Goal: Task Accomplishment & Management: Use online tool/utility

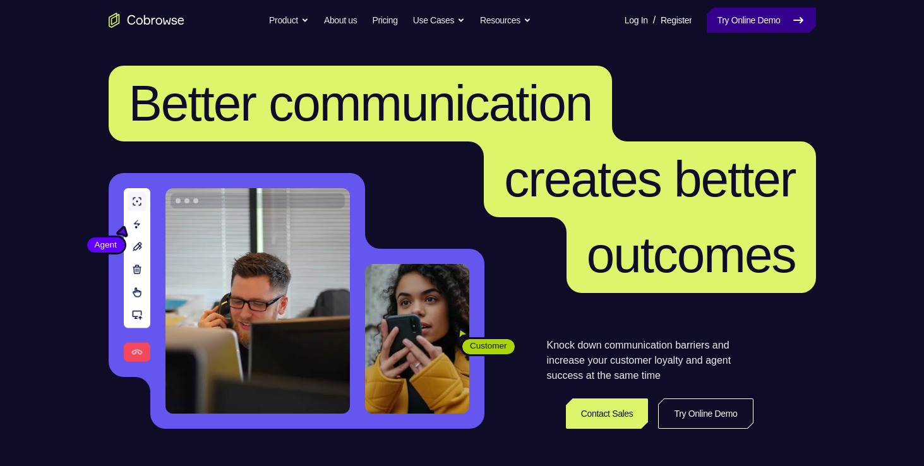
click at [777, 21] on link "Try Online Demo" at bounding box center [761, 20] width 109 height 25
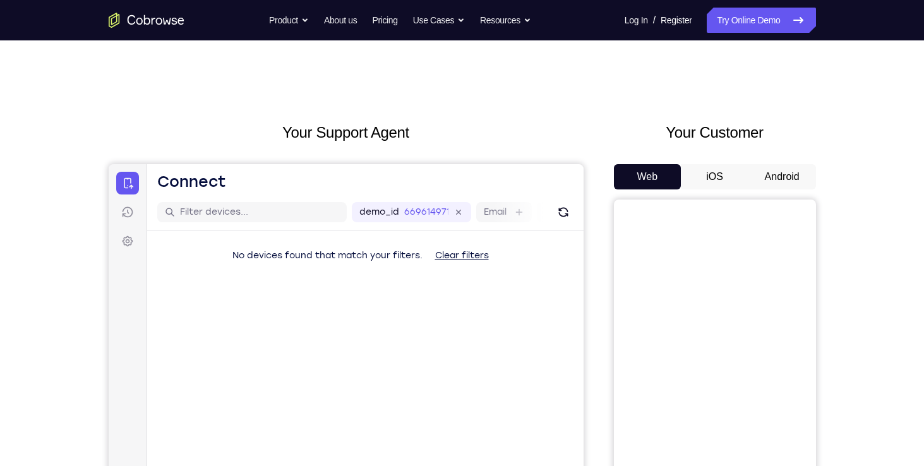
click at [775, 175] on button "Android" at bounding box center [783, 176] width 68 height 25
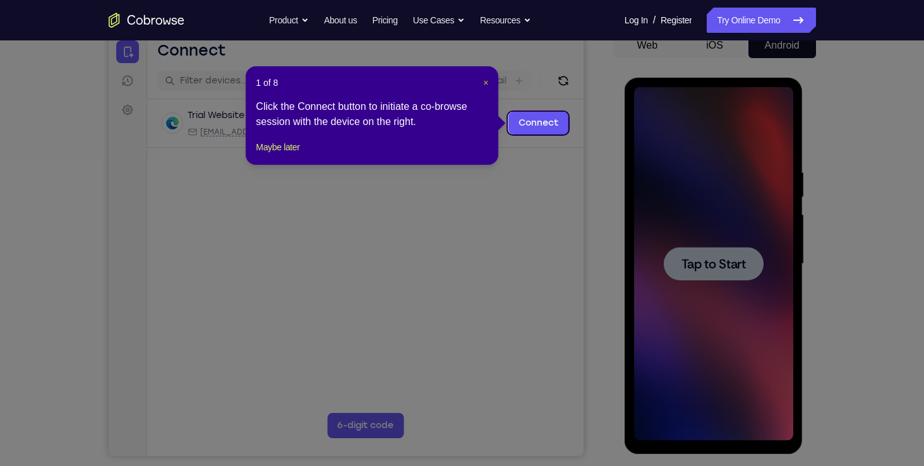
click at [487, 84] on span "×" at bounding box center [485, 83] width 5 height 10
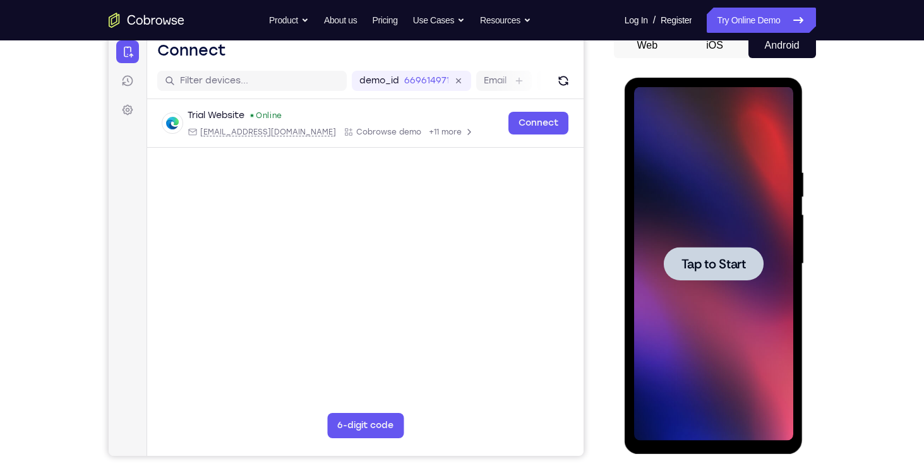
click at [684, 287] on div at bounding box center [713, 264] width 159 height 354
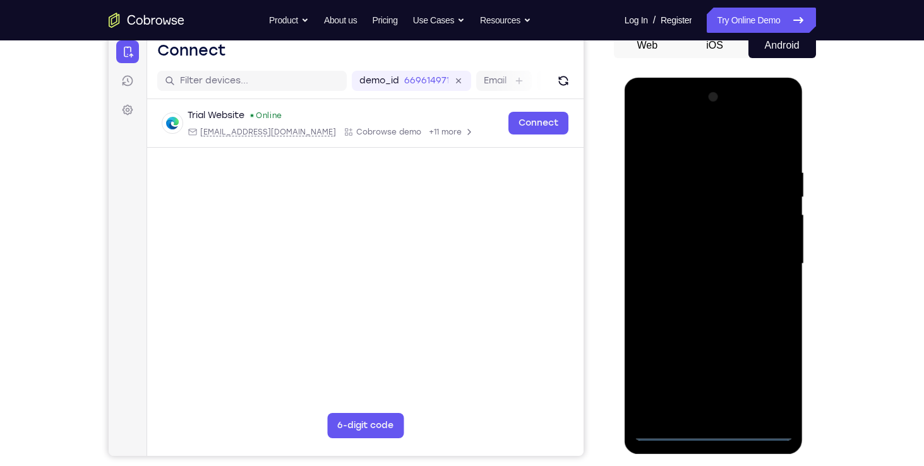
click at [712, 433] on div at bounding box center [713, 264] width 159 height 354
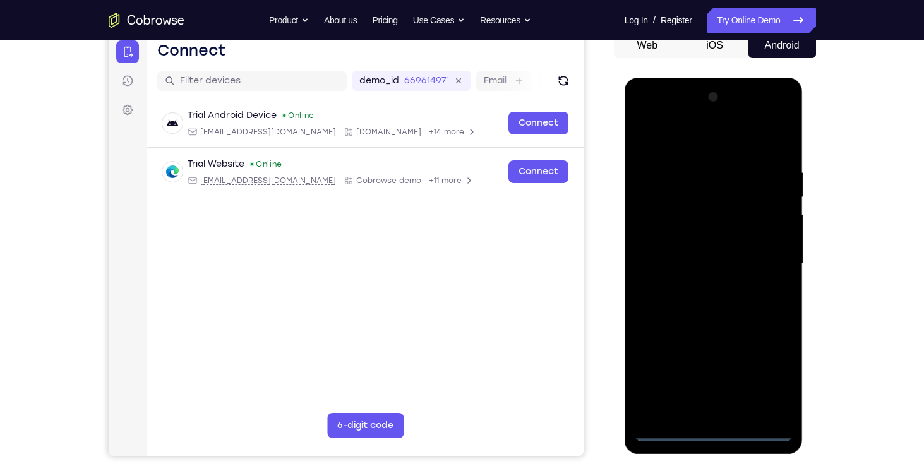
click at [774, 377] on div at bounding box center [713, 264] width 159 height 354
click at [648, 119] on div at bounding box center [713, 264] width 159 height 354
click at [771, 258] on div at bounding box center [713, 264] width 159 height 354
click at [704, 286] on div at bounding box center [713, 264] width 159 height 354
click at [730, 256] on div at bounding box center [713, 264] width 159 height 354
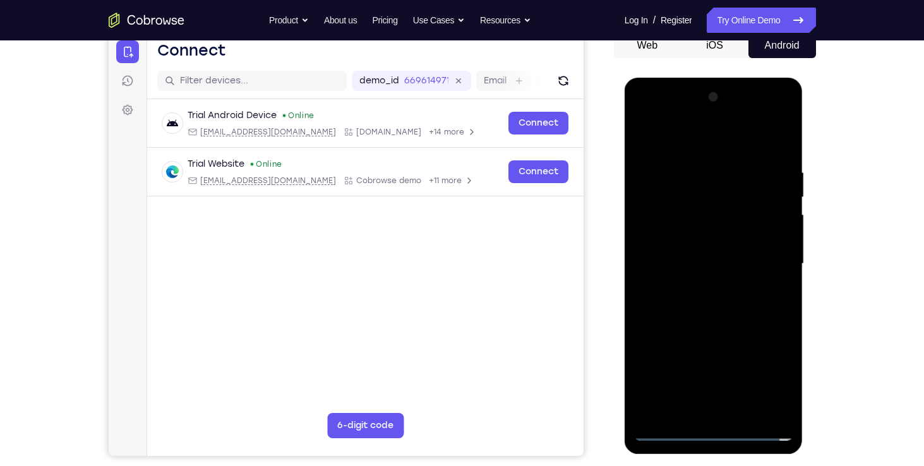
click at [720, 234] on div at bounding box center [713, 264] width 159 height 354
click at [713, 262] on div at bounding box center [713, 264] width 159 height 354
click at [711, 300] on div at bounding box center [713, 264] width 159 height 354
click at [714, 299] on div at bounding box center [713, 264] width 159 height 354
click at [722, 300] on div at bounding box center [713, 264] width 159 height 354
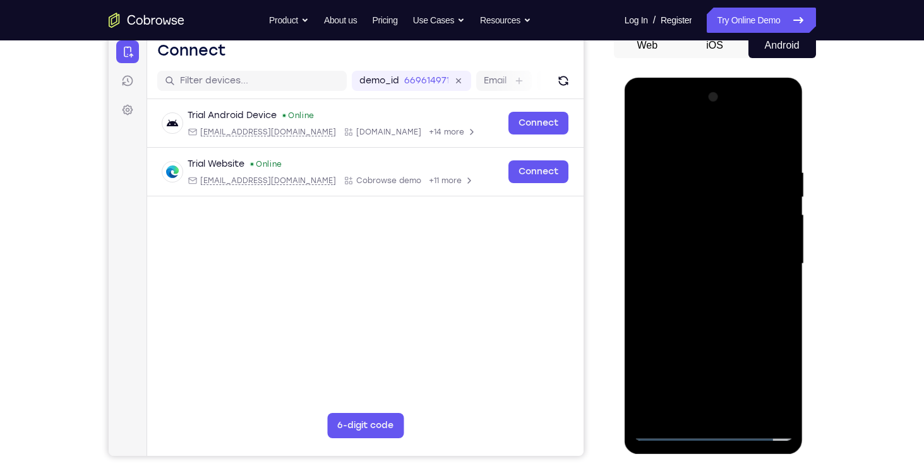
click at [728, 309] on div at bounding box center [713, 264] width 159 height 354
click at [742, 322] on div at bounding box center [713, 264] width 159 height 354
click at [784, 316] on div at bounding box center [713, 264] width 159 height 354
click at [782, 320] on div at bounding box center [713, 264] width 159 height 354
drag, startPoint x: 645, startPoint y: 358, endPoint x: 644, endPoint y: 342, distance: 15.2
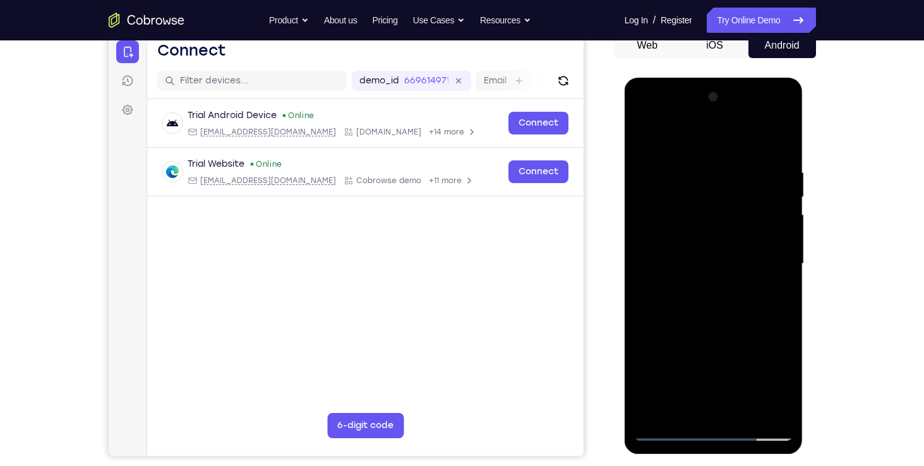
click at [644, 342] on div at bounding box center [713, 264] width 159 height 354
click at [645, 320] on div at bounding box center [713, 264] width 159 height 354
click at [642, 325] on div at bounding box center [713, 264] width 159 height 354
click at [644, 329] on div at bounding box center [713, 264] width 159 height 354
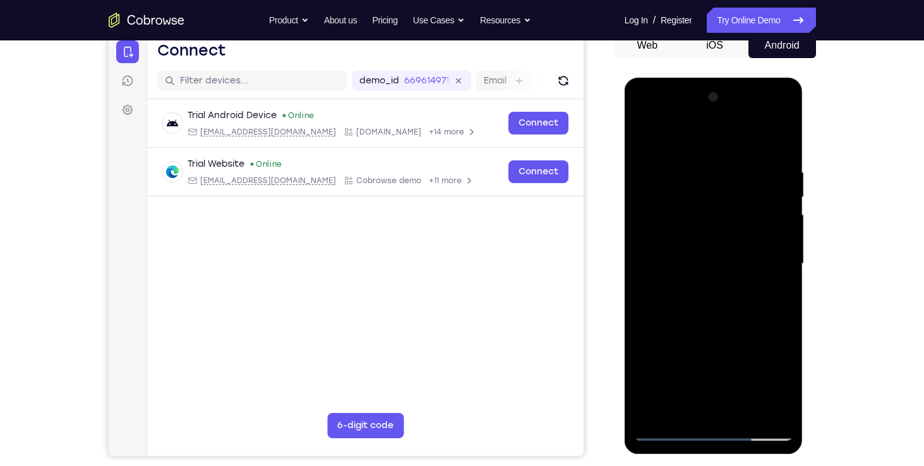
click at [644, 332] on div at bounding box center [713, 264] width 159 height 354
click at [749, 414] on div at bounding box center [713, 264] width 159 height 354
click at [706, 334] on div at bounding box center [713, 264] width 159 height 354
click at [708, 243] on div at bounding box center [713, 264] width 159 height 354
click at [671, 403] on div at bounding box center [713, 264] width 159 height 354
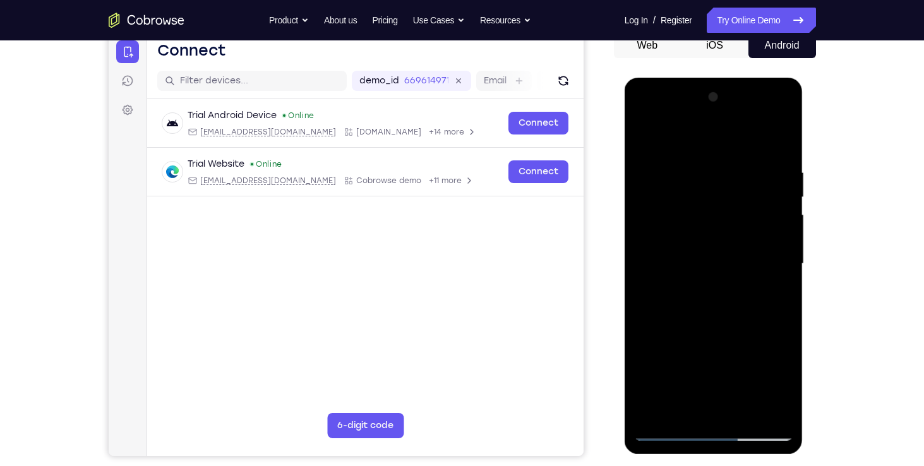
click at [681, 295] on div at bounding box center [713, 264] width 159 height 354
click at [775, 294] on div at bounding box center [713, 264] width 159 height 354
click at [668, 433] on div at bounding box center [713, 264] width 159 height 354
click at [670, 432] on div at bounding box center [713, 264] width 159 height 354
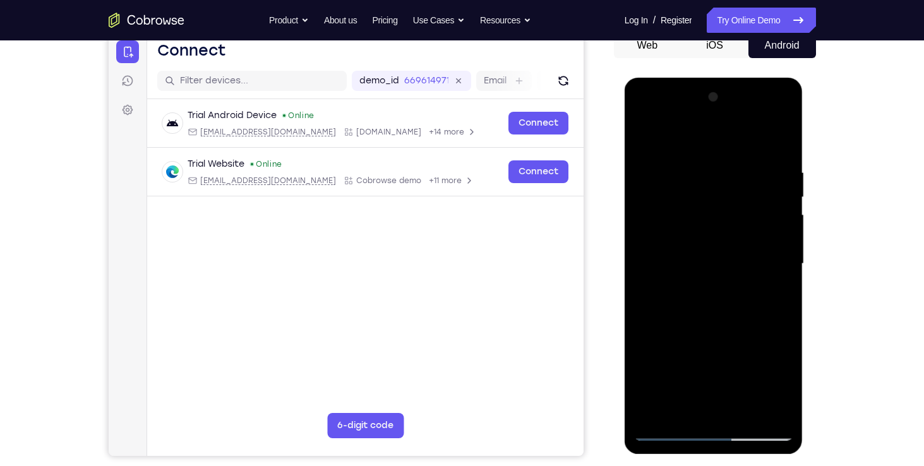
click at [741, 411] on div at bounding box center [713, 264] width 159 height 354
click at [654, 171] on div at bounding box center [713, 264] width 159 height 354
click at [678, 409] on div at bounding box center [713, 264] width 159 height 354
drag, startPoint x: 720, startPoint y: 373, endPoint x: 716, endPoint y: 321, distance: 52.0
click at [716, 321] on div at bounding box center [713, 264] width 159 height 354
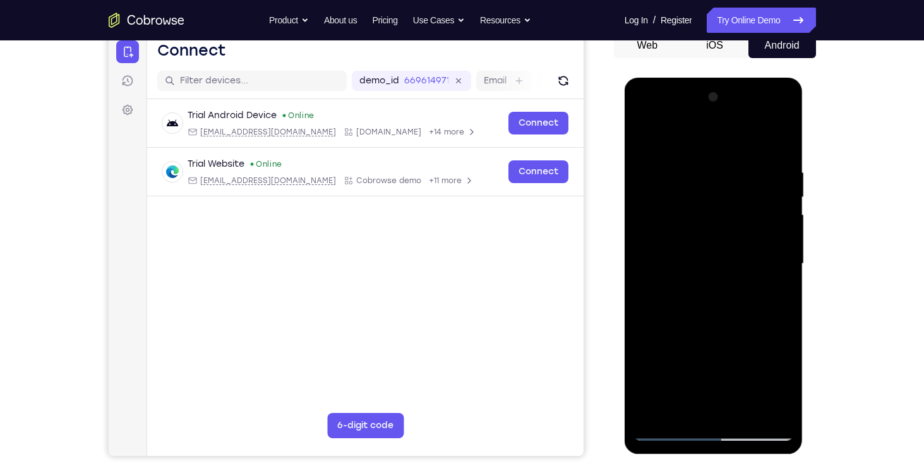
drag, startPoint x: 733, startPoint y: 389, endPoint x: 736, endPoint y: 327, distance: 61.3
click at [736, 327] on div at bounding box center [713, 264] width 159 height 354
drag, startPoint x: 718, startPoint y: 392, endPoint x: 714, endPoint y: 328, distance: 64.5
click at [714, 328] on div at bounding box center [713, 264] width 159 height 354
drag, startPoint x: 713, startPoint y: 390, endPoint x: 711, endPoint y: 337, distance: 53.8
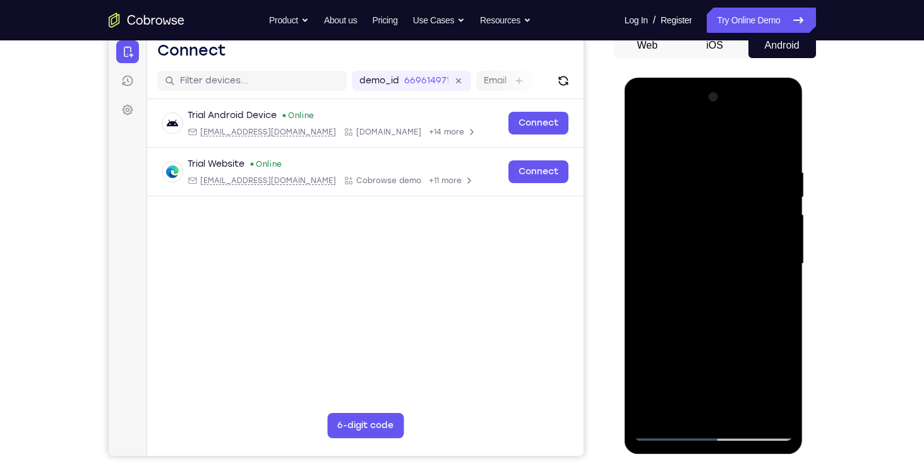
click at [711, 337] on div at bounding box center [713, 264] width 159 height 354
click at [749, 365] on div at bounding box center [713, 264] width 159 height 354
click at [781, 413] on div at bounding box center [713, 264] width 159 height 354
drag, startPoint x: 716, startPoint y: 387, endPoint x: 714, endPoint y: 339, distance: 48.1
click at [714, 339] on div at bounding box center [713, 264] width 159 height 354
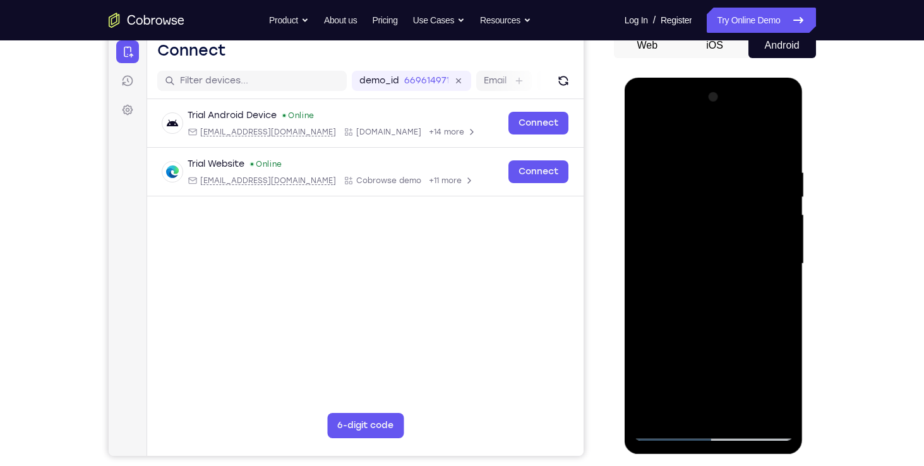
drag, startPoint x: 723, startPoint y: 381, endPoint x: 724, endPoint y: 322, distance: 59.4
click at [724, 322] on div at bounding box center [713, 264] width 159 height 354
drag, startPoint x: 721, startPoint y: 384, endPoint x: 720, endPoint y: 332, distance: 52.5
click at [720, 332] on div at bounding box center [713, 264] width 159 height 354
drag, startPoint x: 720, startPoint y: 388, endPoint x: 721, endPoint y: 337, distance: 50.5
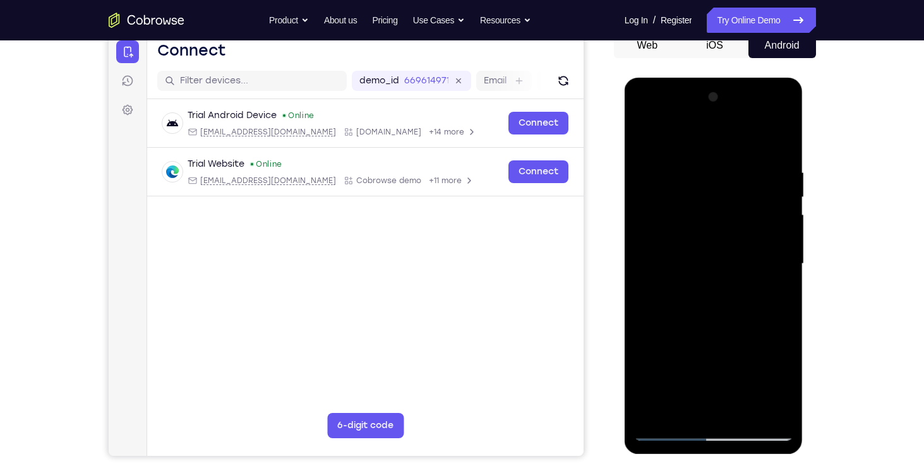
click at [721, 337] on div at bounding box center [713, 264] width 159 height 354
click at [729, 324] on div at bounding box center [713, 264] width 159 height 354
drag, startPoint x: 713, startPoint y: 379, endPoint x: 711, endPoint y: 320, distance: 59.4
click at [711, 320] on div at bounding box center [713, 264] width 159 height 354
drag, startPoint x: 711, startPoint y: 373, endPoint x: 723, endPoint y: 310, distance: 64.9
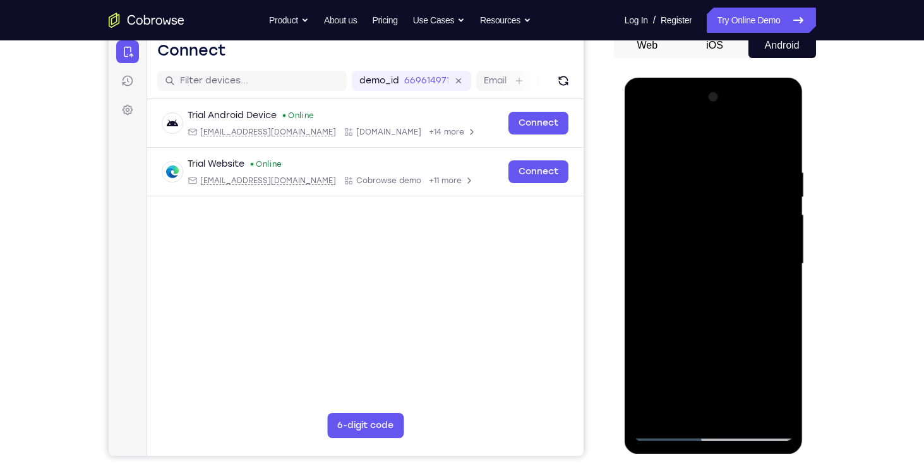
click at [723, 310] on div at bounding box center [713, 264] width 159 height 354
drag, startPoint x: 706, startPoint y: 385, endPoint x: 701, endPoint y: 335, distance: 50.8
click at [701, 335] on div at bounding box center [713, 264] width 159 height 354
drag, startPoint x: 708, startPoint y: 380, endPoint x: 711, endPoint y: 294, distance: 86.0
click at [711, 294] on div at bounding box center [713, 264] width 159 height 354
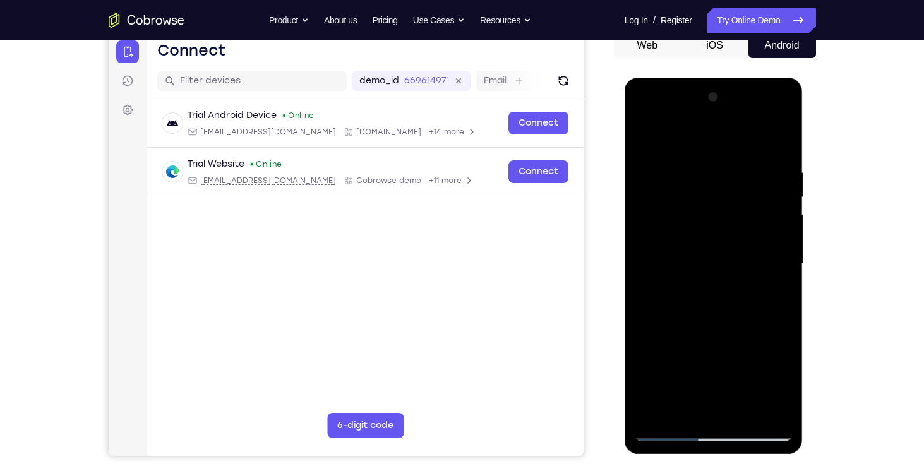
drag, startPoint x: 721, startPoint y: 387, endPoint x: 733, endPoint y: 311, distance: 77.4
click at [733, 311] on div at bounding box center [713, 264] width 159 height 354
drag, startPoint x: 736, startPoint y: 364, endPoint x: 739, endPoint y: 310, distance: 54.4
click at [739, 310] on div at bounding box center [713, 264] width 159 height 354
click at [735, 398] on div at bounding box center [713, 264] width 159 height 354
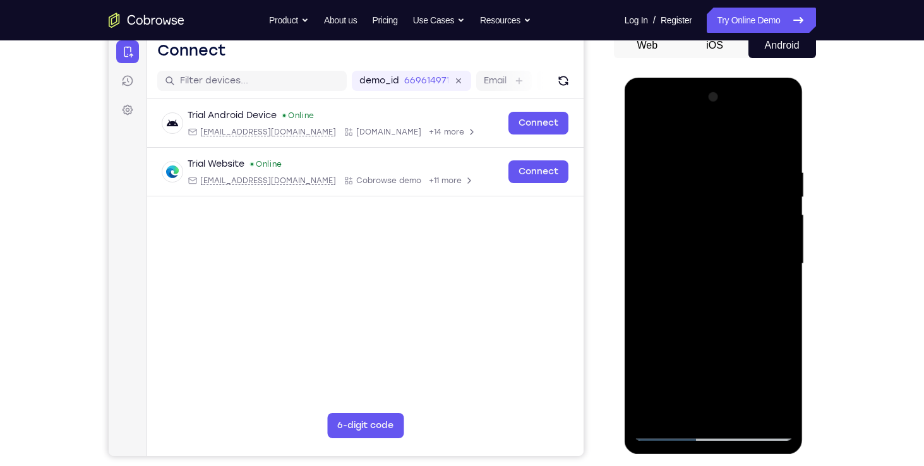
drag, startPoint x: 735, startPoint y: 398, endPoint x: 734, endPoint y: 370, distance: 27.8
click at [734, 370] on div at bounding box center [713, 264] width 159 height 354
click at [783, 412] on div at bounding box center [713, 264] width 159 height 354
drag, startPoint x: 727, startPoint y: 370, endPoint x: 721, endPoint y: 324, distance: 46.5
click at [721, 324] on div at bounding box center [713, 264] width 159 height 354
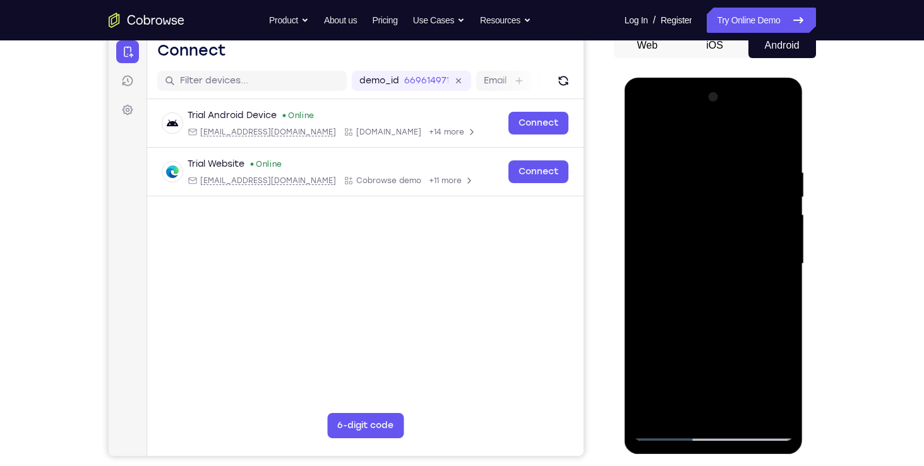
drag, startPoint x: 712, startPoint y: 376, endPoint x: 711, endPoint y: 317, distance: 58.8
click at [711, 317] on div at bounding box center [713, 264] width 159 height 354
drag, startPoint x: 705, startPoint y: 370, endPoint x: 711, endPoint y: 301, distance: 69.1
click at [711, 301] on div at bounding box center [713, 264] width 159 height 354
drag, startPoint x: 720, startPoint y: 388, endPoint x: 725, endPoint y: 334, distance: 54.0
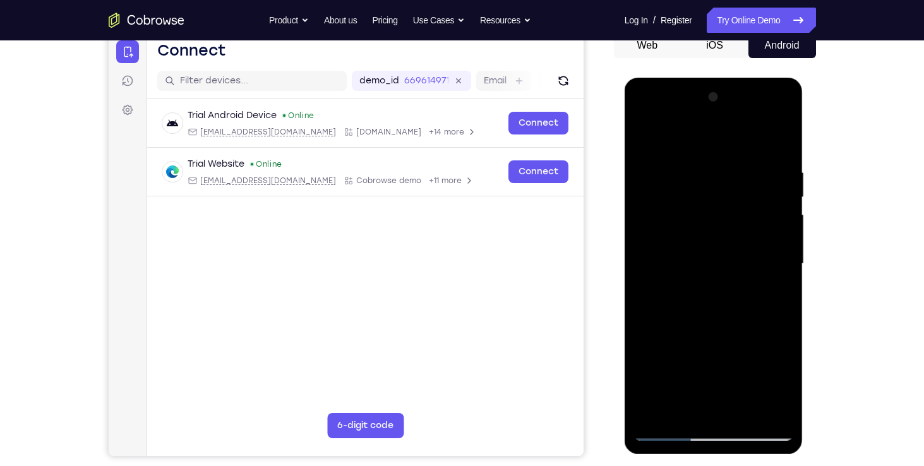
click at [725, 334] on div at bounding box center [713, 264] width 159 height 354
drag, startPoint x: 725, startPoint y: 383, endPoint x: 729, endPoint y: 310, distance: 72.8
click at [729, 310] on div at bounding box center [713, 264] width 159 height 354
drag, startPoint x: 716, startPoint y: 383, endPoint x: 723, endPoint y: 314, distance: 69.1
click at [723, 314] on div at bounding box center [713, 264] width 159 height 354
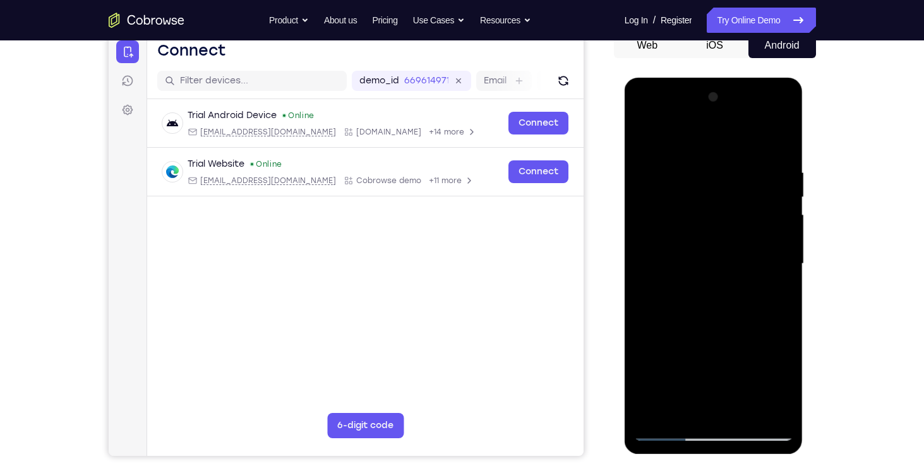
drag, startPoint x: 704, startPoint y: 382, endPoint x: 711, endPoint y: 328, distance: 54.1
click at [711, 328] on div at bounding box center [713, 264] width 159 height 354
drag, startPoint x: 707, startPoint y: 382, endPoint x: 714, endPoint y: 339, distance: 42.9
click at [714, 339] on div at bounding box center [713, 264] width 159 height 354
drag, startPoint x: 723, startPoint y: 389, endPoint x: 732, endPoint y: 337, distance: 52.6
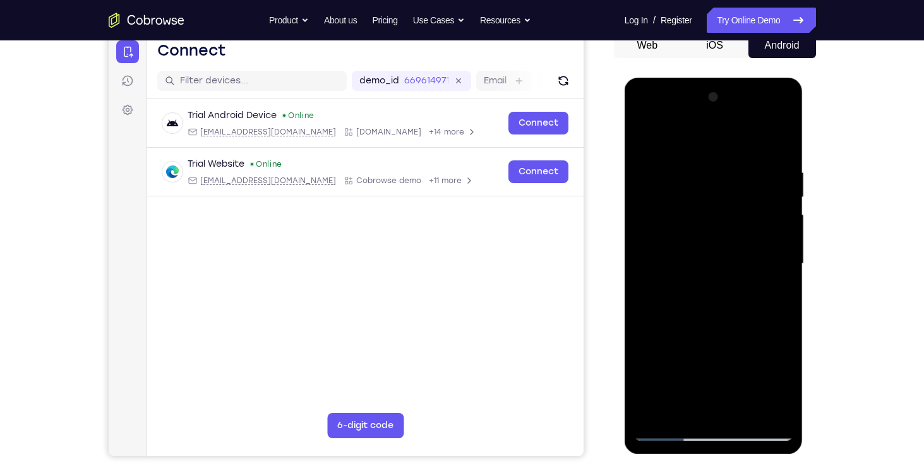
click at [732, 337] on div at bounding box center [713, 264] width 159 height 354
drag, startPoint x: 728, startPoint y: 369, endPoint x: 735, endPoint y: 314, distance: 55.5
click at [735, 314] on div at bounding box center [713, 264] width 159 height 354
drag, startPoint x: 721, startPoint y: 393, endPoint x: 731, endPoint y: 317, distance: 76.4
click at [731, 317] on div at bounding box center [713, 264] width 159 height 354
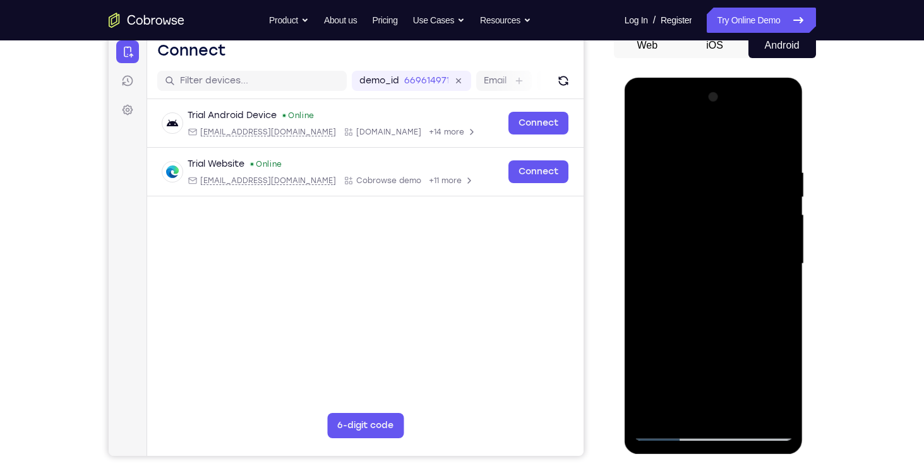
drag, startPoint x: 720, startPoint y: 394, endPoint x: 717, endPoint y: 336, distance: 57.5
click at [717, 336] on div at bounding box center [713, 264] width 159 height 354
drag, startPoint x: 716, startPoint y: 388, endPoint x: 726, endPoint y: 331, distance: 57.7
click at [726, 331] on div at bounding box center [713, 264] width 159 height 354
drag, startPoint x: 732, startPoint y: 376, endPoint x: 741, endPoint y: 325, distance: 52.0
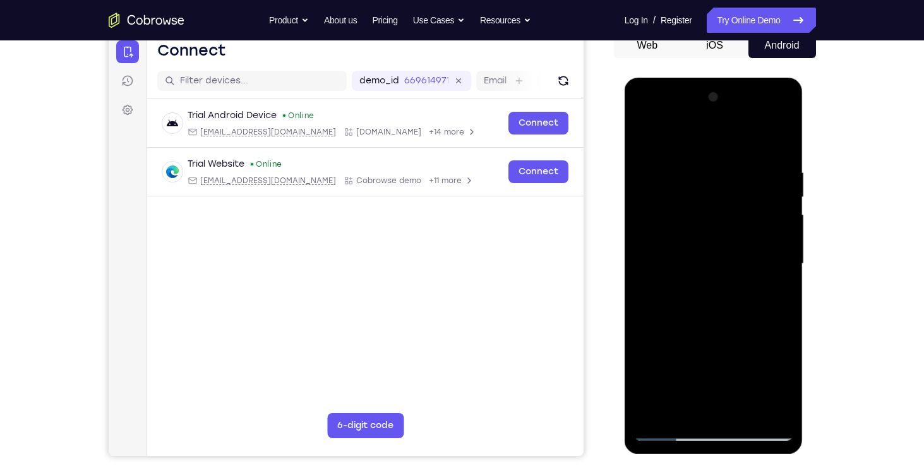
click at [741, 325] on div at bounding box center [713, 264] width 159 height 354
drag, startPoint x: 728, startPoint y: 377, endPoint x: 753, endPoint y: 292, distance: 88.2
click at [753, 292] on div at bounding box center [713, 264] width 159 height 354
drag, startPoint x: 720, startPoint y: 383, endPoint x: 728, endPoint y: 313, distance: 70.1
click at [728, 313] on div at bounding box center [713, 264] width 159 height 354
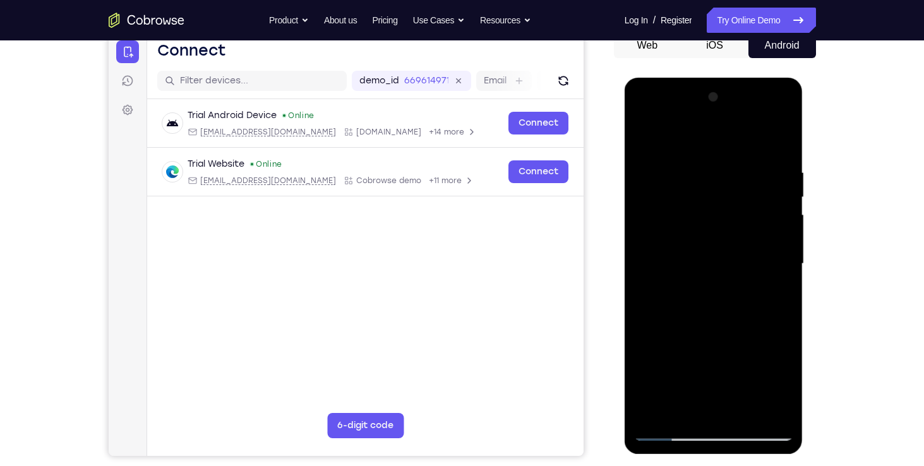
drag, startPoint x: 718, startPoint y: 389, endPoint x: 721, endPoint y: 352, distance: 37.5
click at [721, 352] on div at bounding box center [713, 264] width 159 height 354
drag, startPoint x: 718, startPoint y: 390, endPoint x: 721, endPoint y: 366, distance: 24.8
click at [721, 366] on div at bounding box center [713, 264] width 159 height 354
drag, startPoint x: 743, startPoint y: 385, endPoint x: 751, endPoint y: 326, distance: 59.9
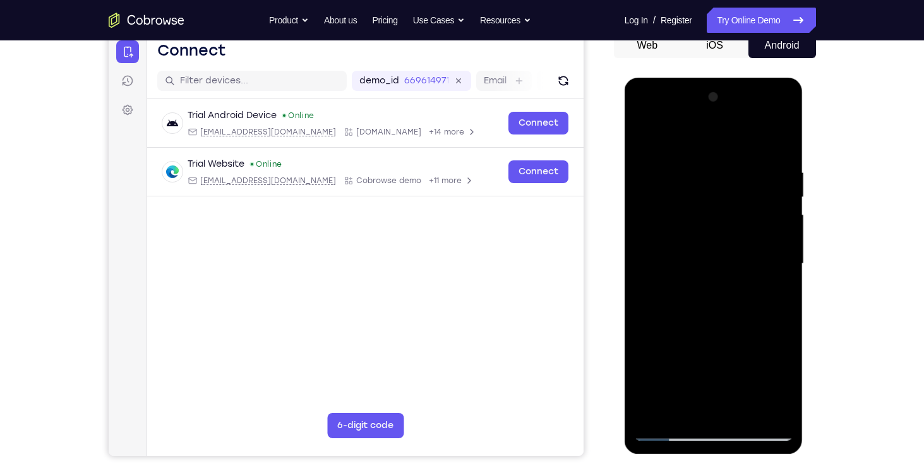
click at [751, 326] on div at bounding box center [713, 264] width 159 height 354
drag, startPoint x: 720, startPoint y: 385, endPoint x: 734, endPoint y: 315, distance: 71.5
click at [734, 315] on div at bounding box center [713, 264] width 159 height 354
click at [756, 308] on div at bounding box center [713, 264] width 159 height 354
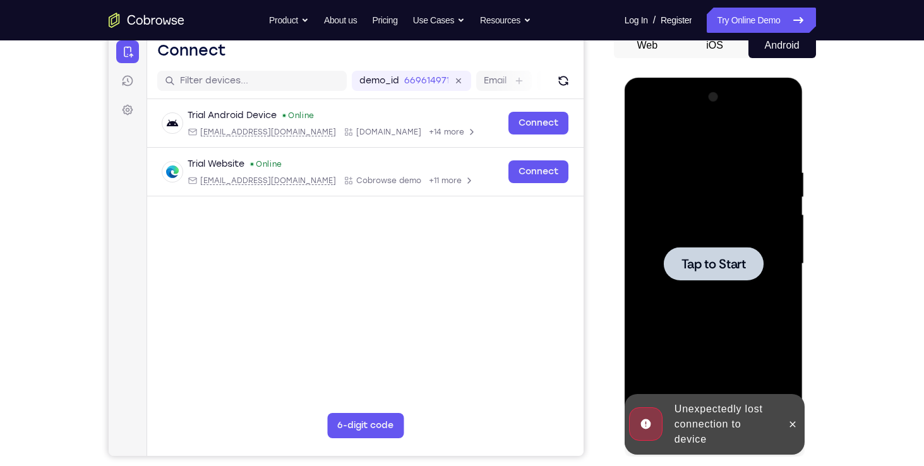
click at [723, 317] on div at bounding box center [713, 264] width 159 height 354
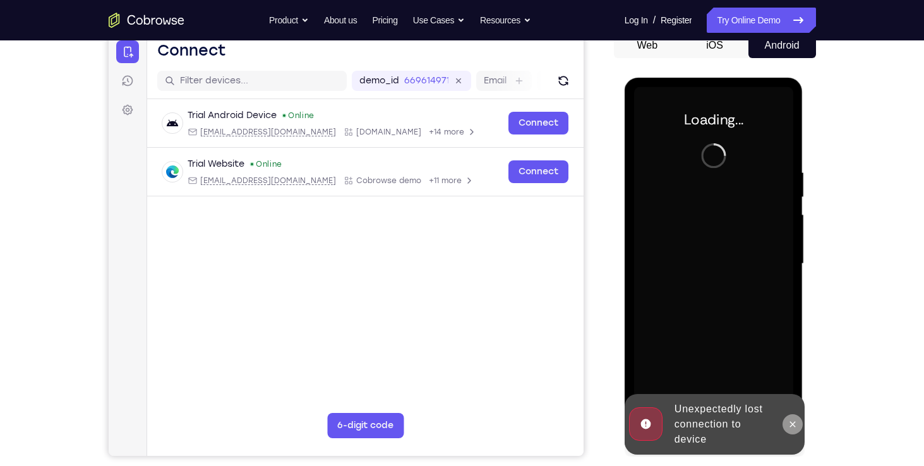
click at [793, 426] on icon at bounding box center [793, 424] width 10 height 10
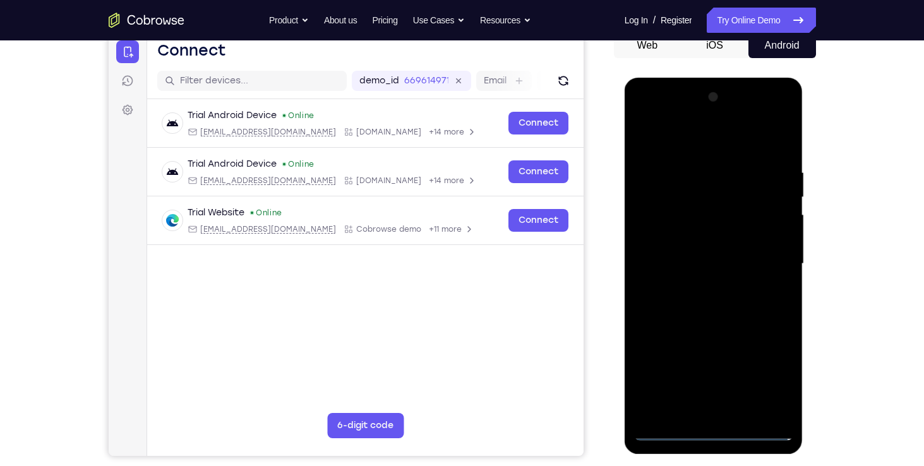
click at [715, 433] on div at bounding box center [713, 264] width 159 height 354
click at [770, 368] on div at bounding box center [713, 264] width 159 height 354
click at [649, 115] on div at bounding box center [713, 264] width 159 height 354
click at [775, 266] on div at bounding box center [713, 264] width 159 height 354
click at [704, 288] on div at bounding box center [713, 264] width 159 height 354
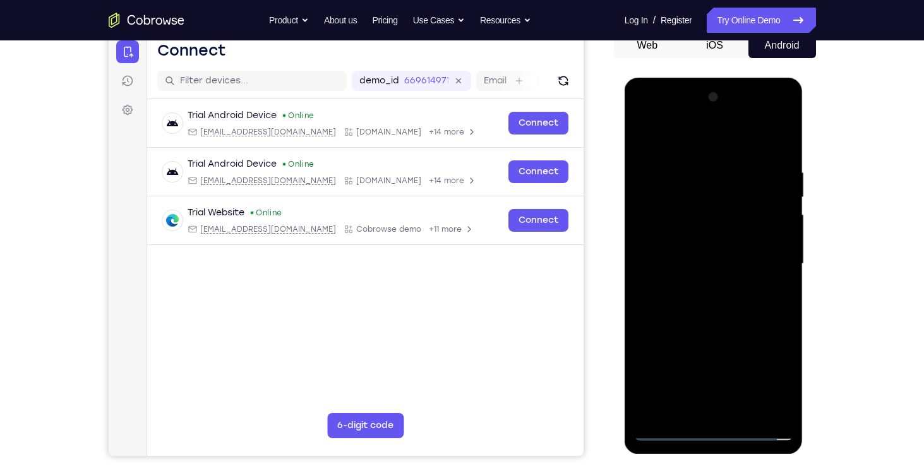
click at [699, 255] on div at bounding box center [713, 264] width 159 height 354
click at [699, 241] on div at bounding box center [713, 264] width 159 height 354
click at [701, 267] on div at bounding box center [713, 264] width 159 height 354
click at [711, 323] on div at bounding box center [713, 264] width 159 height 354
drag, startPoint x: 711, startPoint y: 145, endPoint x: 711, endPoint y: 125, distance: 19.6
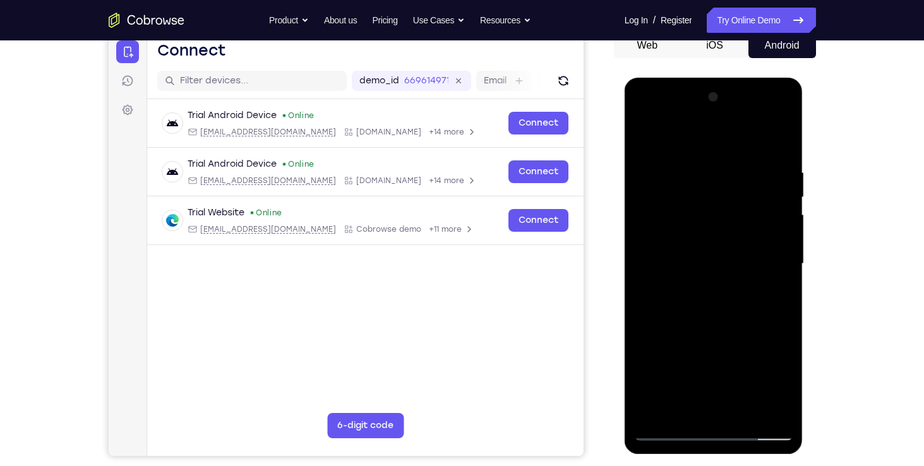
click at [711, 125] on div at bounding box center [713, 264] width 159 height 354
click at [745, 411] on div at bounding box center [713, 264] width 159 height 354
click at [725, 331] on div at bounding box center [713, 264] width 159 height 354
click at [654, 168] on div at bounding box center [713, 264] width 159 height 354
click at [714, 190] on div at bounding box center [713, 264] width 159 height 354
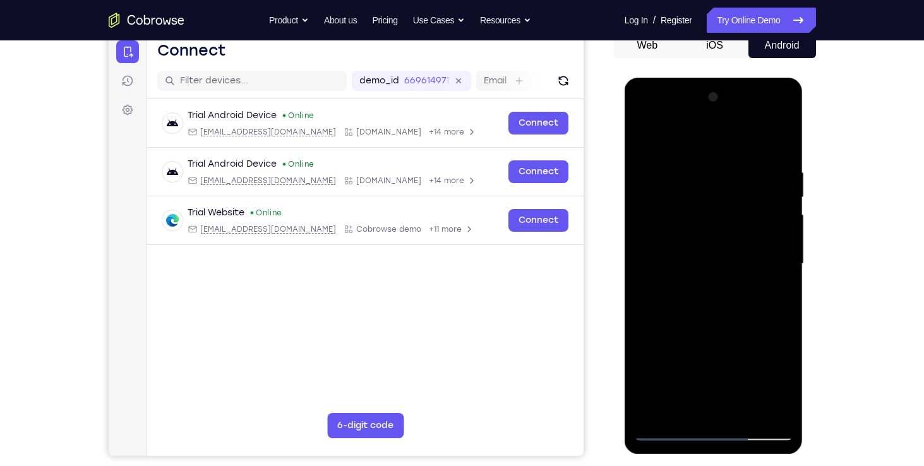
click at [680, 410] on div at bounding box center [713, 264] width 159 height 354
click at [728, 312] on div at bounding box center [713, 264] width 159 height 354
drag, startPoint x: 722, startPoint y: 373, endPoint x: 728, endPoint y: 335, distance: 39.0
click at [728, 335] on div at bounding box center [713, 264] width 159 height 354
drag, startPoint x: 722, startPoint y: 392, endPoint x: 733, endPoint y: 347, distance: 46.3
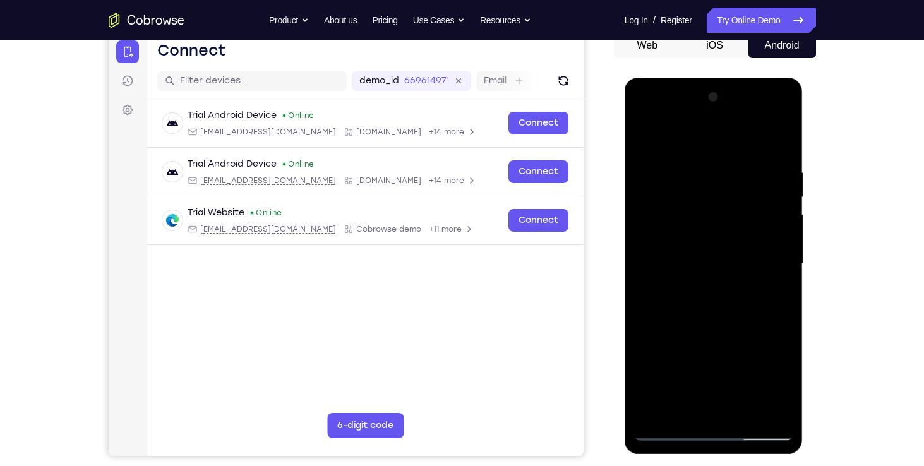
click at [733, 347] on div at bounding box center [713, 264] width 159 height 354
drag, startPoint x: 724, startPoint y: 381, endPoint x: 726, endPoint y: 337, distance: 44.3
click at [726, 337] on div at bounding box center [713, 264] width 159 height 354
drag, startPoint x: 705, startPoint y: 382, endPoint x: 718, endPoint y: 303, distance: 80.1
click at [718, 303] on div at bounding box center [713, 264] width 159 height 354
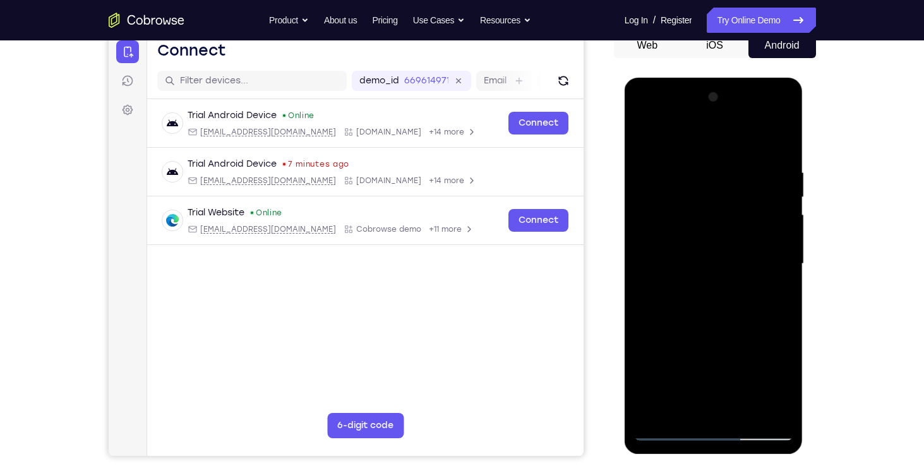
drag, startPoint x: 728, startPoint y: 373, endPoint x: 734, endPoint y: 329, distance: 45.2
click at [734, 329] on div at bounding box center [713, 264] width 159 height 354
drag, startPoint x: 714, startPoint y: 383, endPoint x: 706, endPoint y: 317, distance: 66.8
click at [706, 317] on div at bounding box center [713, 264] width 159 height 354
drag, startPoint x: 700, startPoint y: 385, endPoint x: 701, endPoint y: 335, distance: 49.3
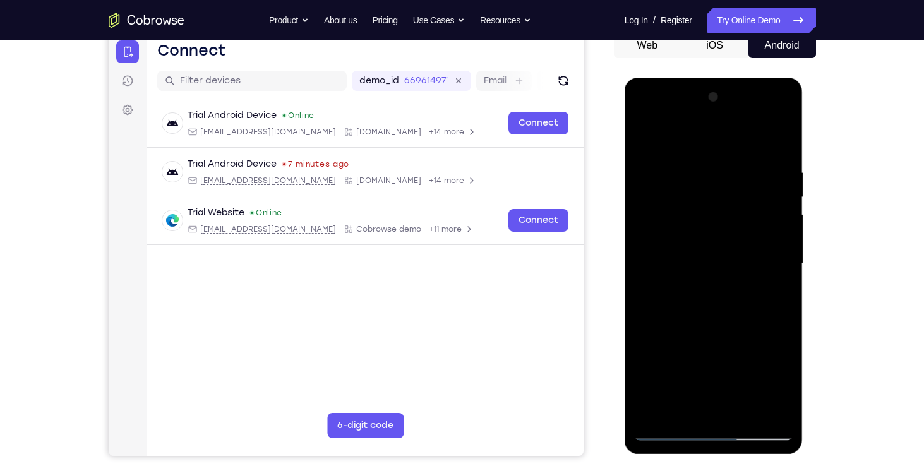
click at [701, 335] on div at bounding box center [713, 264] width 159 height 354
drag, startPoint x: 711, startPoint y: 375, endPoint x: 721, endPoint y: 318, distance: 57.0
click at [721, 318] on div at bounding box center [713, 264] width 159 height 354
click at [781, 311] on div at bounding box center [713, 264] width 159 height 354
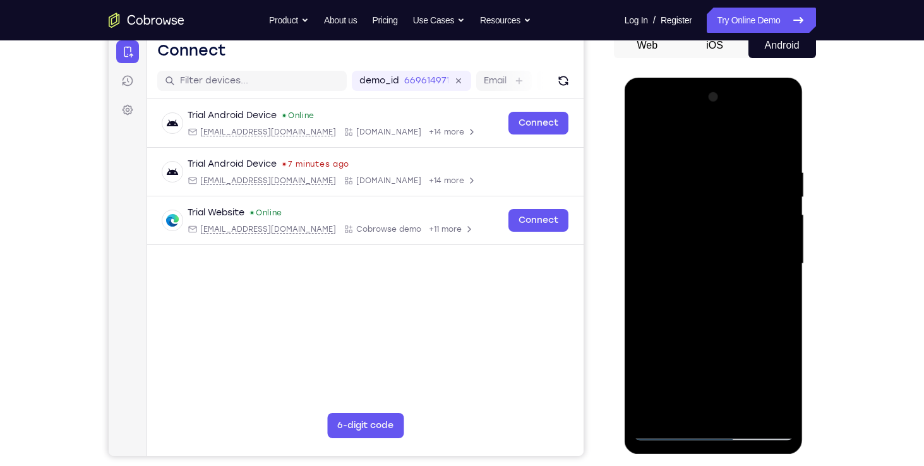
click at [774, 308] on div at bounding box center [713, 264] width 159 height 354
drag, startPoint x: 742, startPoint y: 378, endPoint x: 746, endPoint y: 337, distance: 41.3
click at [746, 337] on div at bounding box center [713, 264] width 159 height 354
drag, startPoint x: 726, startPoint y: 383, endPoint x: 734, endPoint y: 346, distance: 38.2
click at [734, 346] on div at bounding box center [713, 264] width 159 height 354
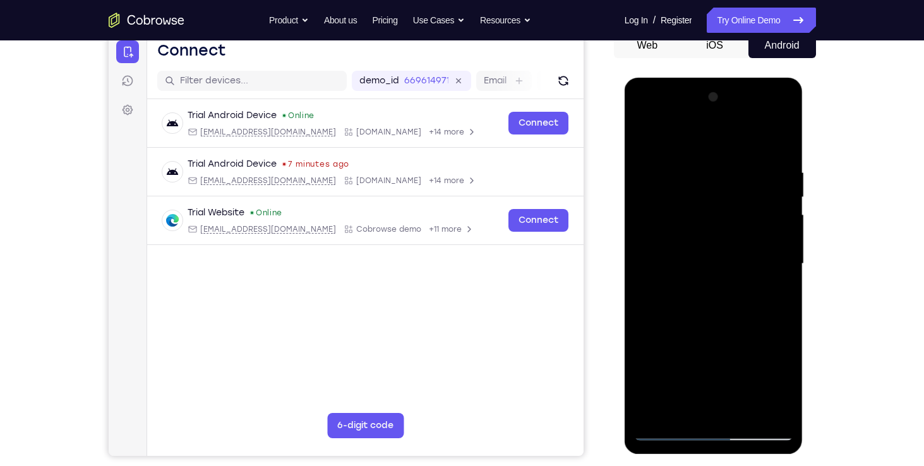
drag, startPoint x: 714, startPoint y: 373, endPoint x: 719, endPoint y: 344, distance: 28.9
click at [719, 344] on div at bounding box center [713, 264] width 159 height 354
drag, startPoint x: 713, startPoint y: 390, endPoint x: 723, endPoint y: 349, distance: 42.1
click at [723, 349] on div at bounding box center [713, 264] width 159 height 354
drag, startPoint x: 703, startPoint y: 387, endPoint x: 718, endPoint y: 322, distance: 66.7
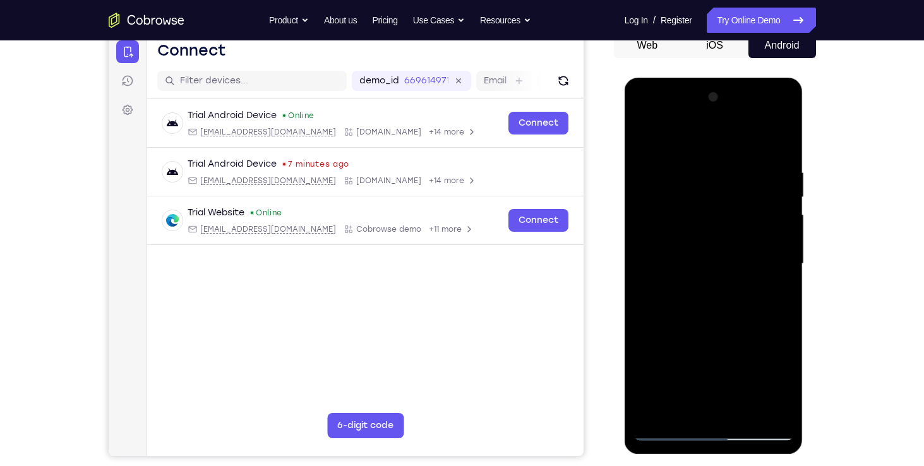
click at [718, 322] on div at bounding box center [713, 264] width 159 height 354
drag, startPoint x: 716, startPoint y: 387, endPoint x: 723, endPoint y: 341, distance: 46.7
click at [723, 341] on div at bounding box center [713, 264] width 159 height 354
drag, startPoint x: 704, startPoint y: 397, endPoint x: 720, endPoint y: 332, distance: 66.8
click at [720, 332] on div at bounding box center [713, 264] width 159 height 354
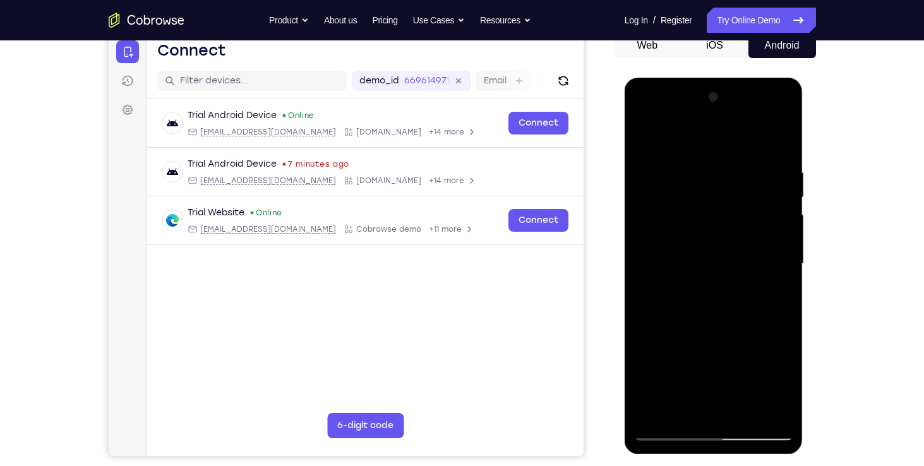
click at [680, 353] on div at bounding box center [713, 264] width 159 height 354
click at [780, 137] on div at bounding box center [713, 264] width 159 height 354
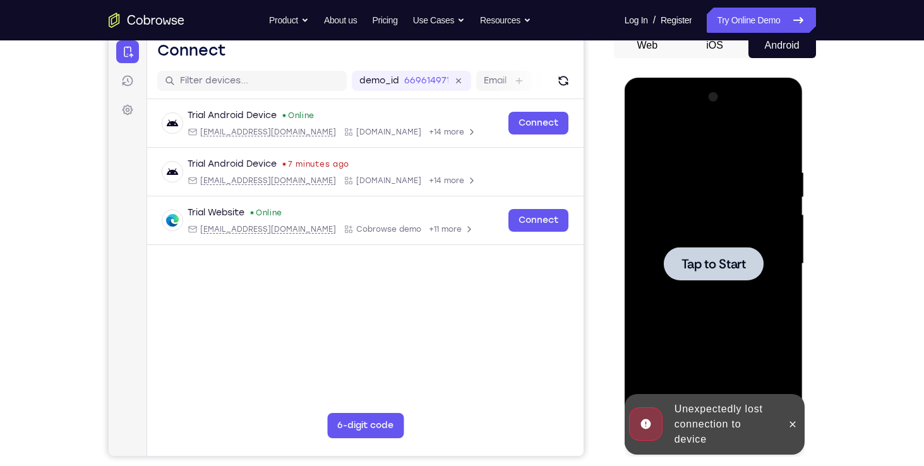
click at [696, 305] on div at bounding box center [713, 264] width 159 height 354
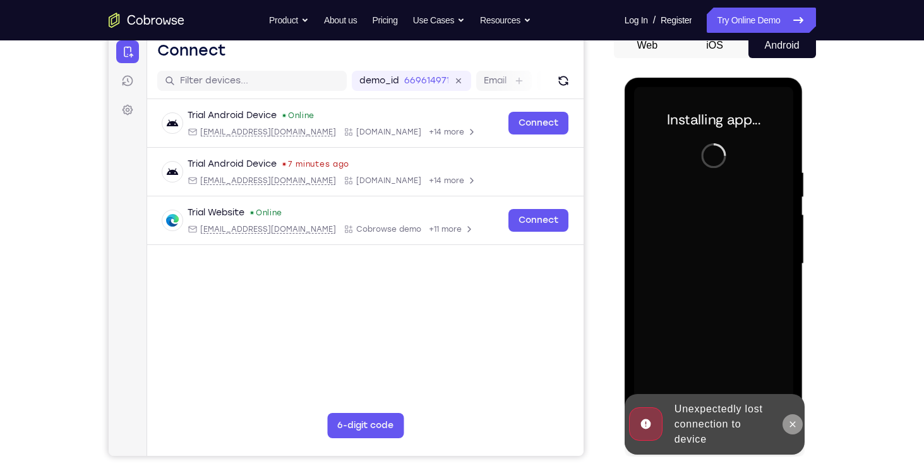
click at [795, 424] on icon at bounding box center [793, 424] width 10 height 10
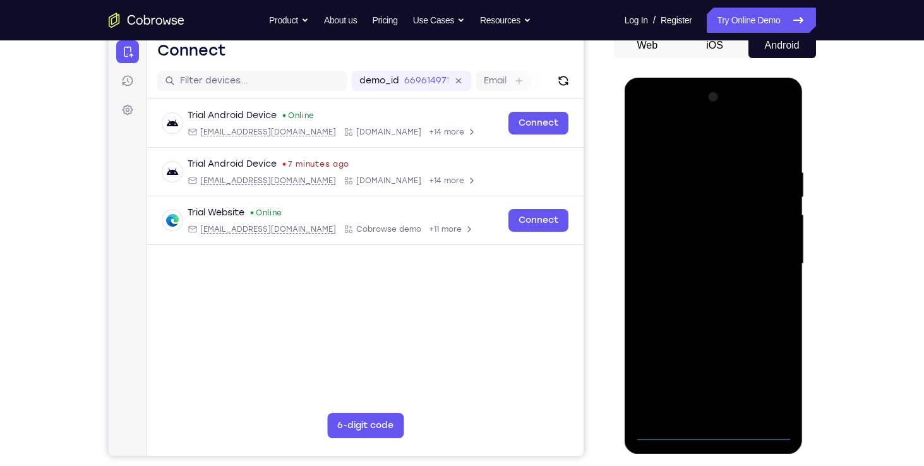
click at [896, 198] on div "Your Support Agent Your Customer Web iOS Android Next Steps We’d be happy to gi…" at bounding box center [462, 325] width 924 height 833
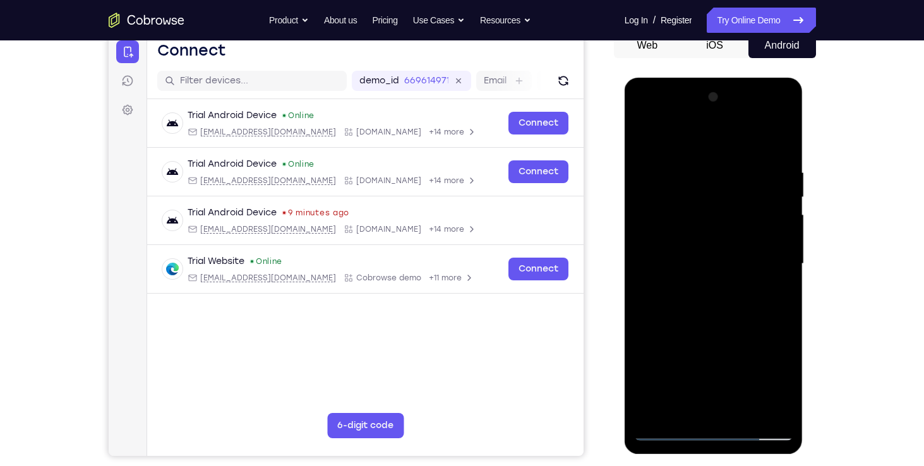
click at [718, 431] on div at bounding box center [713, 264] width 159 height 354
click at [768, 379] on div at bounding box center [713, 264] width 159 height 354
click at [655, 111] on div at bounding box center [713, 264] width 159 height 354
click at [776, 267] on div at bounding box center [713, 264] width 159 height 354
click at [708, 284] on div at bounding box center [713, 264] width 159 height 354
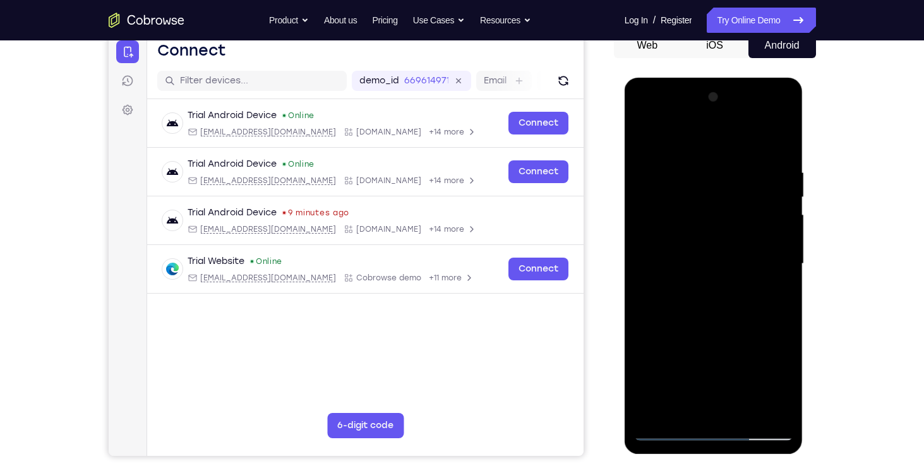
click at [714, 251] on div at bounding box center [713, 264] width 159 height 354
click at [693, 243] on div at bounding box center [713, 264] width 159 height 354
click at [697, 264] on div at bounding box center [713, 264] width 159 height 354
click at [722, 303] on div at bounding box center [713, 264] width 159 height 354
click at [776, 152] on div at bounding box center [713, 264] width 159 height 354
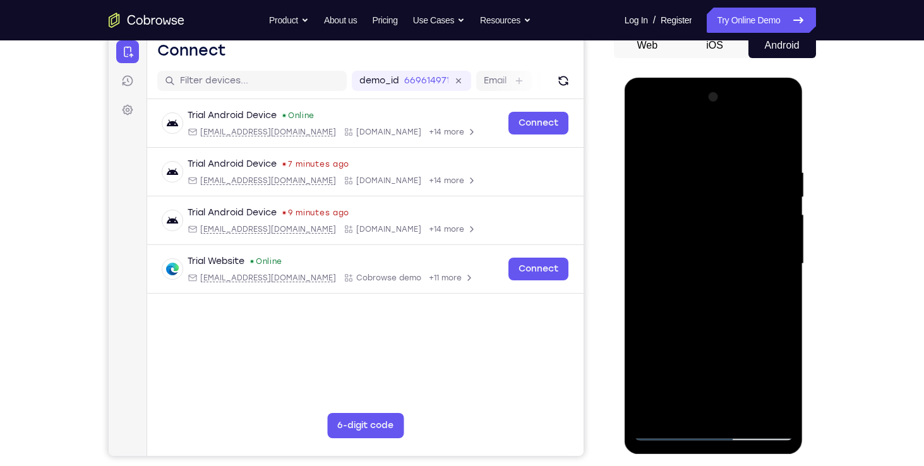
click at [696, 166] on div at bounding box center [713, 264] width 159 height 354
click at [668, 428] on div at bounding box center [713, 264] width 159 height 354
click at [747, 413] on div at bounding box center [713, 264] width 159 height 354
click at [706, 334] on div at bounding box center [713, 264] width 159 height 354
click at [697, 247] on div at bounding box center [713, 264] width 159 height 354
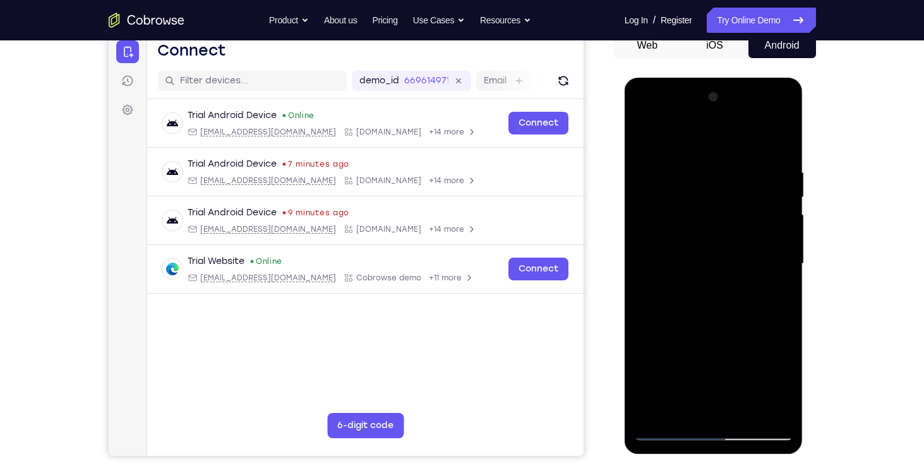
click at [673, 407] on div at bounding box center [713, 264] width 159 height 354
click at [776, 294] on div at bounding box center [713, 264] width 159 height 354
click at [771, 297] on div at bounding box center [713, 264] width 159 height 354
click at [684, 294] on div at bounding box center [713, 264] width 159 height 354
click at [644, 321] on div at bounding box center [713, 264] width 159 height 354
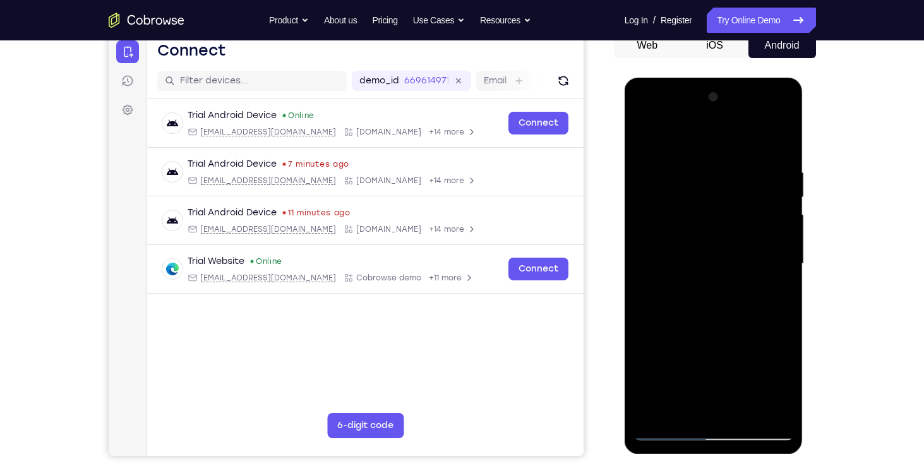
click at [673, 298] on div at bounding box center [713, 264] width 159 height 354
click at [772, 298] on div at bounding box center [713, 264] width 159 height 354
click at [665, 428] on div at bounding box center [713, 264] width 159 height 354
click at [666, 433] on div at bounding box center [713, 264] width 159 height 354
click at [670, 431] on div at bounding box center [713, 264] width 159 height 354
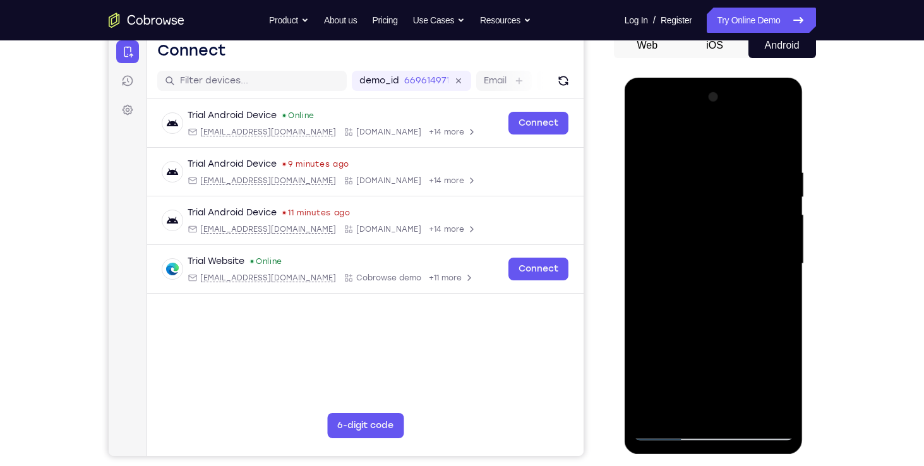
click at [787, 322] on div at bounding box center [713, 264] width 159 height 354
click at [737, 166] on div at bounding box center [713, 264] width 159 height 354
click at [763, 410] on div at bounding box center [713, 264] width 159 height 354
click at [782, 274] on div at bounding box center [713, 264] width 159 height 354
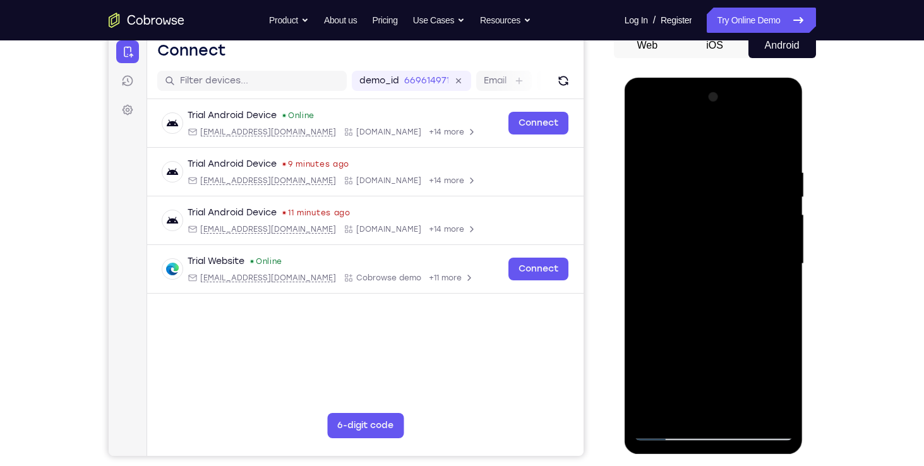
click at [782, 274] on div at bounding box center [713, 264] width 159 height 354
click at [779, 267] on div at bounding box center [713, 264] width 159 height 354
click at [773, 266] on div at bounding box center [713, 264] width 159 height 354
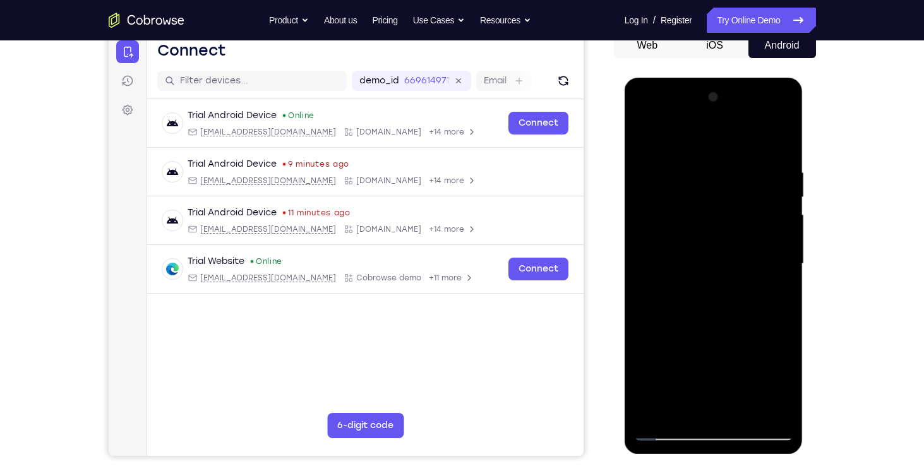
click at [648, 299] on div at bounding box center [713, 264] width 159 height 354
click at [665, 433] on div at bounding box center [713, 264] width 159 height 354
